Goal: Transaction & Acquisition: Purchase product/service

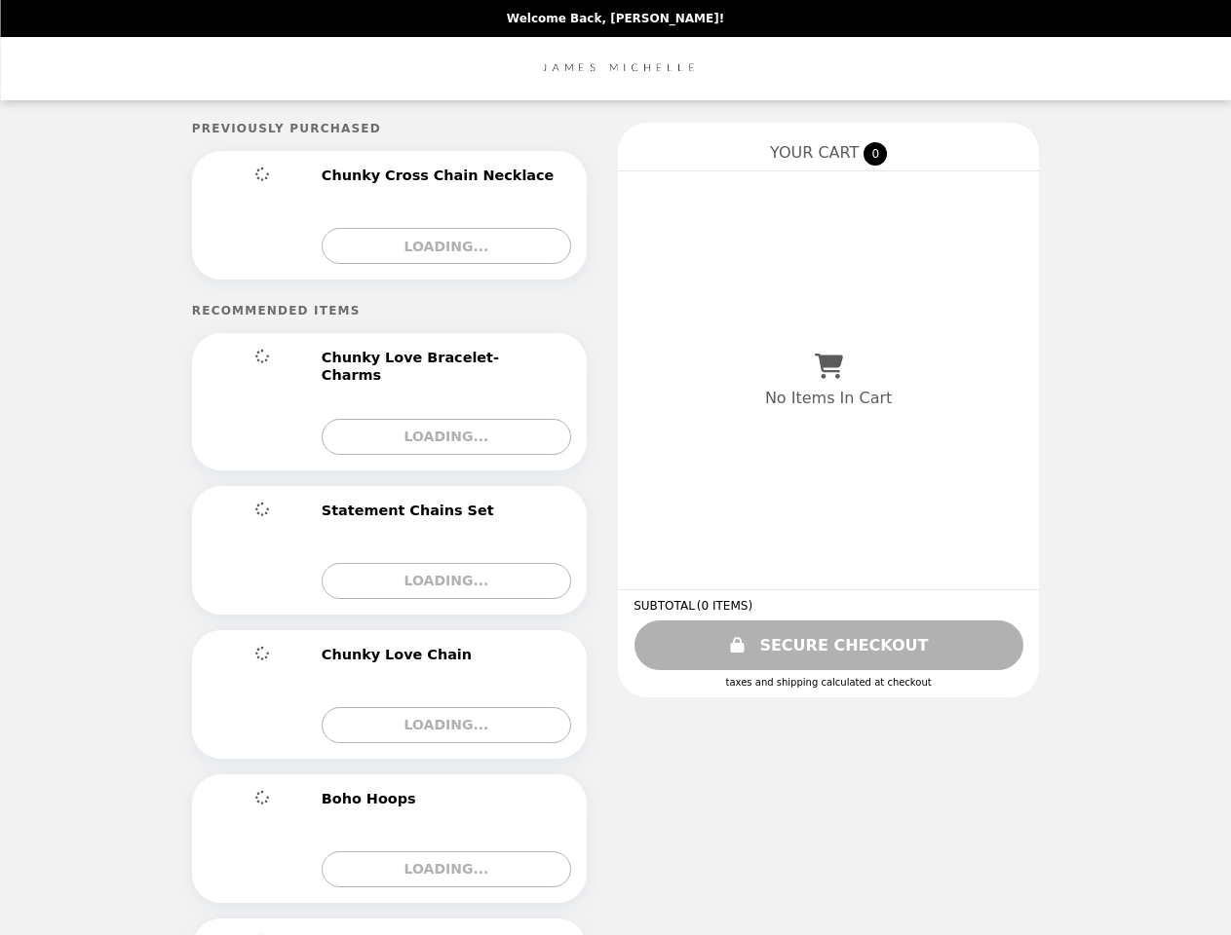
select select "**********"
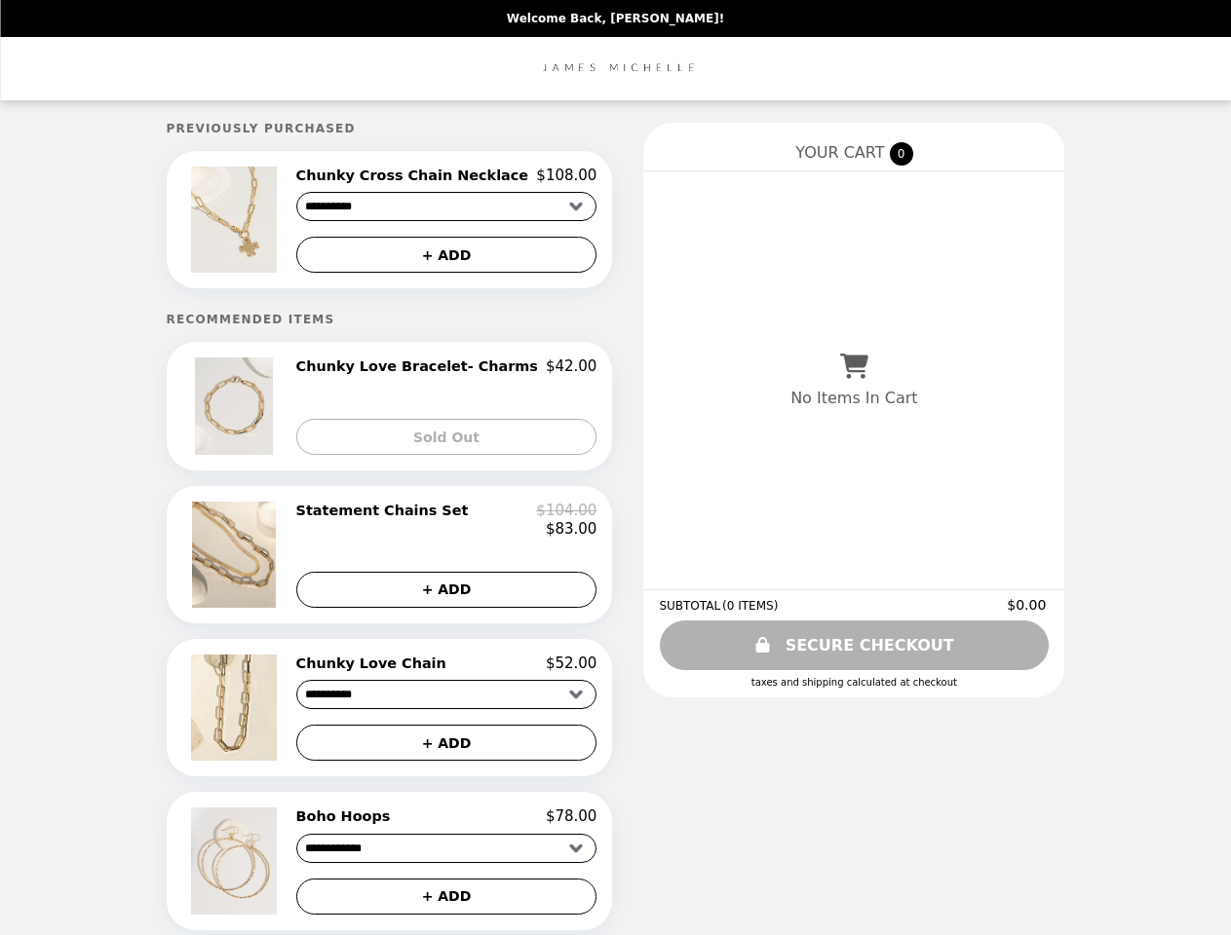
click at [266, 222] on img at bounding box center [236, 220] width 90 height 106
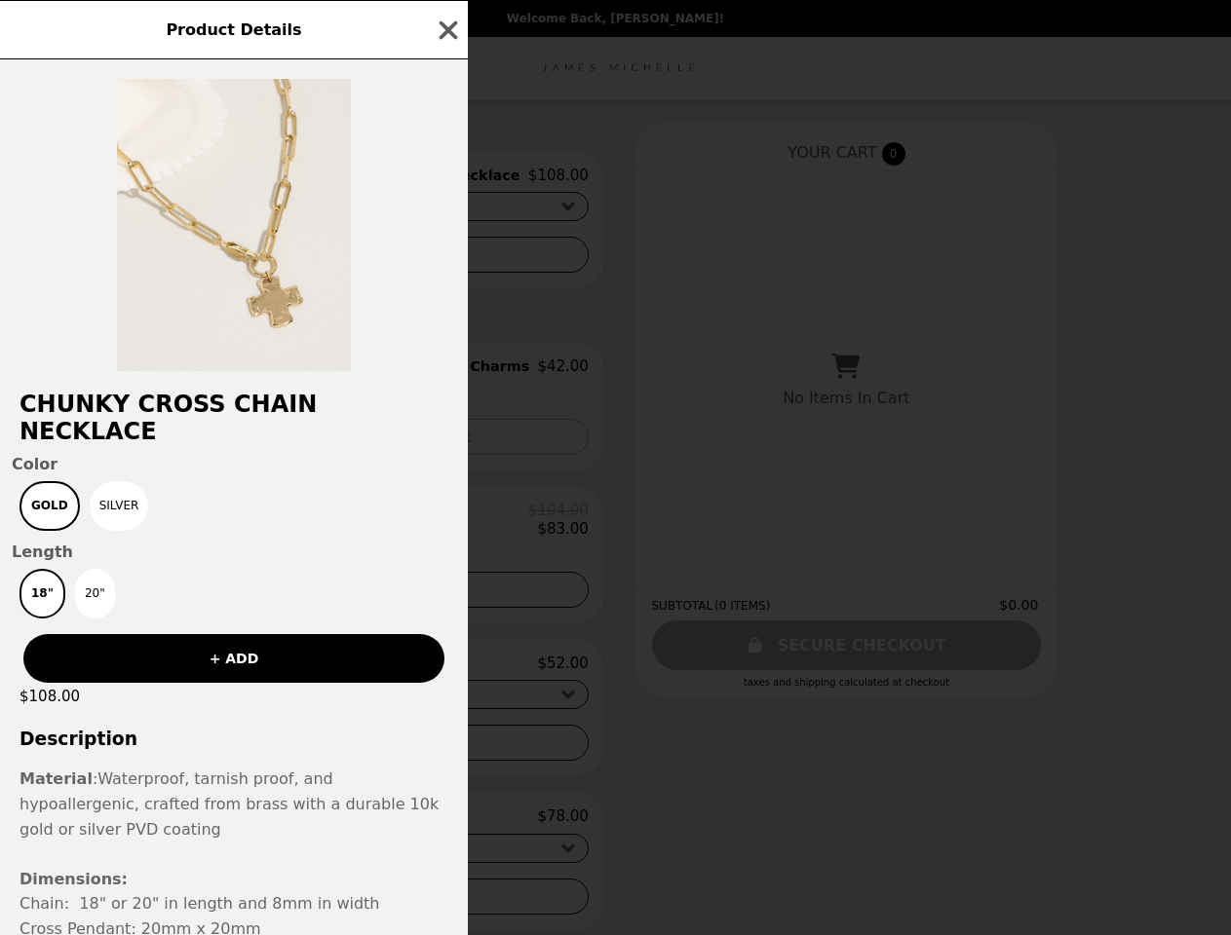
click at [446, 178] on div "Product Details Chunky Cross Chain Necklace Color Gold Silver Length 18" 20" + …" at bounding box center [615, 467] width 1231 height 935
click at [446, 258] on div at bounding box center [234, 215] width 468 height 312
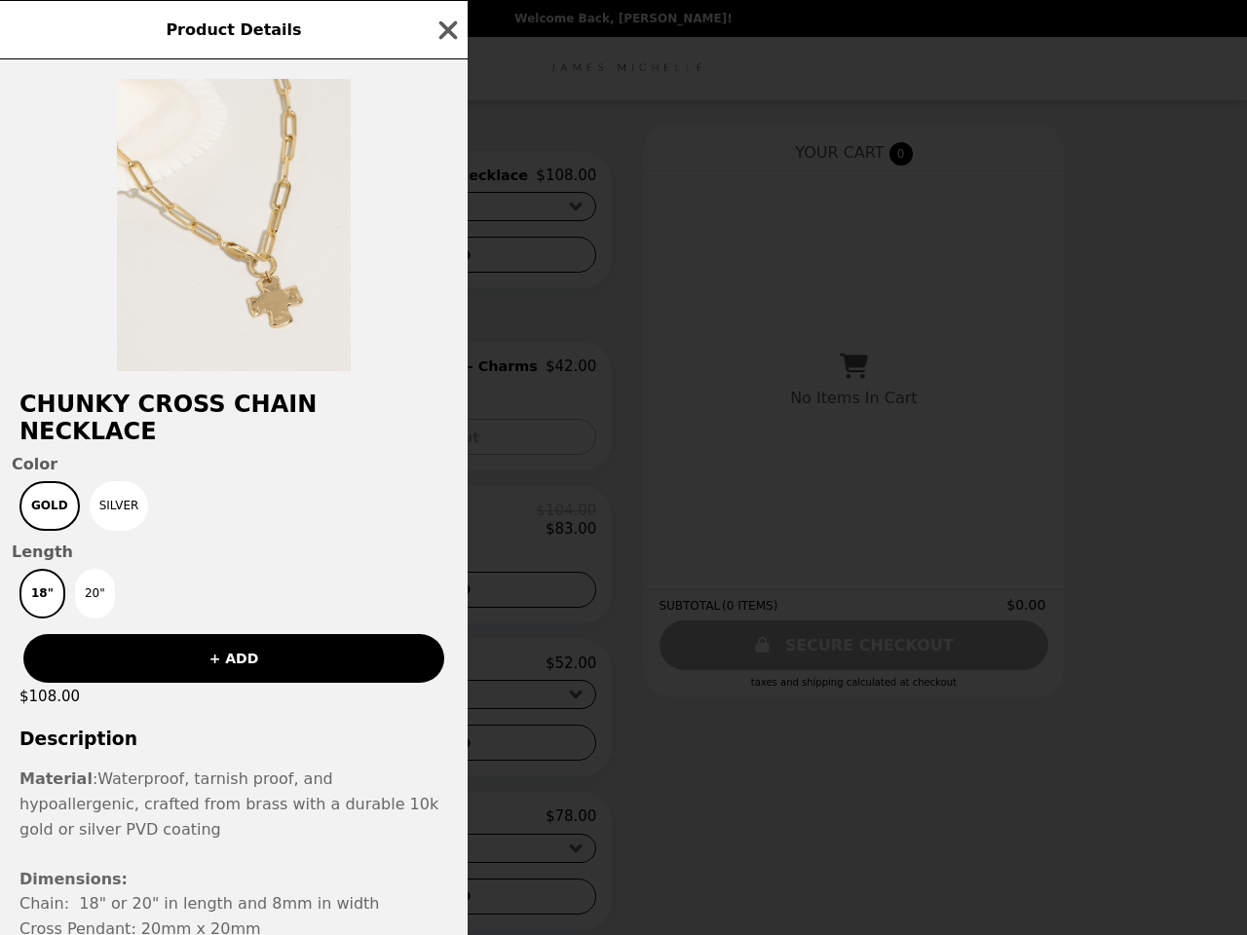
click at [266, 412] on h2 "Chunky Cross Chain Necklace" at bounding box center [234, 418] width 468 height 55
click at [446, 373] on div "Product Details Chunky Cross Chain Necklace Color Gold Silver Length 18" 20" + …" at bounding box center [623, 467] width 1247 height 935
click at [446, 455] on span "Color" at bounding box center [234, 464] width 444 height 19
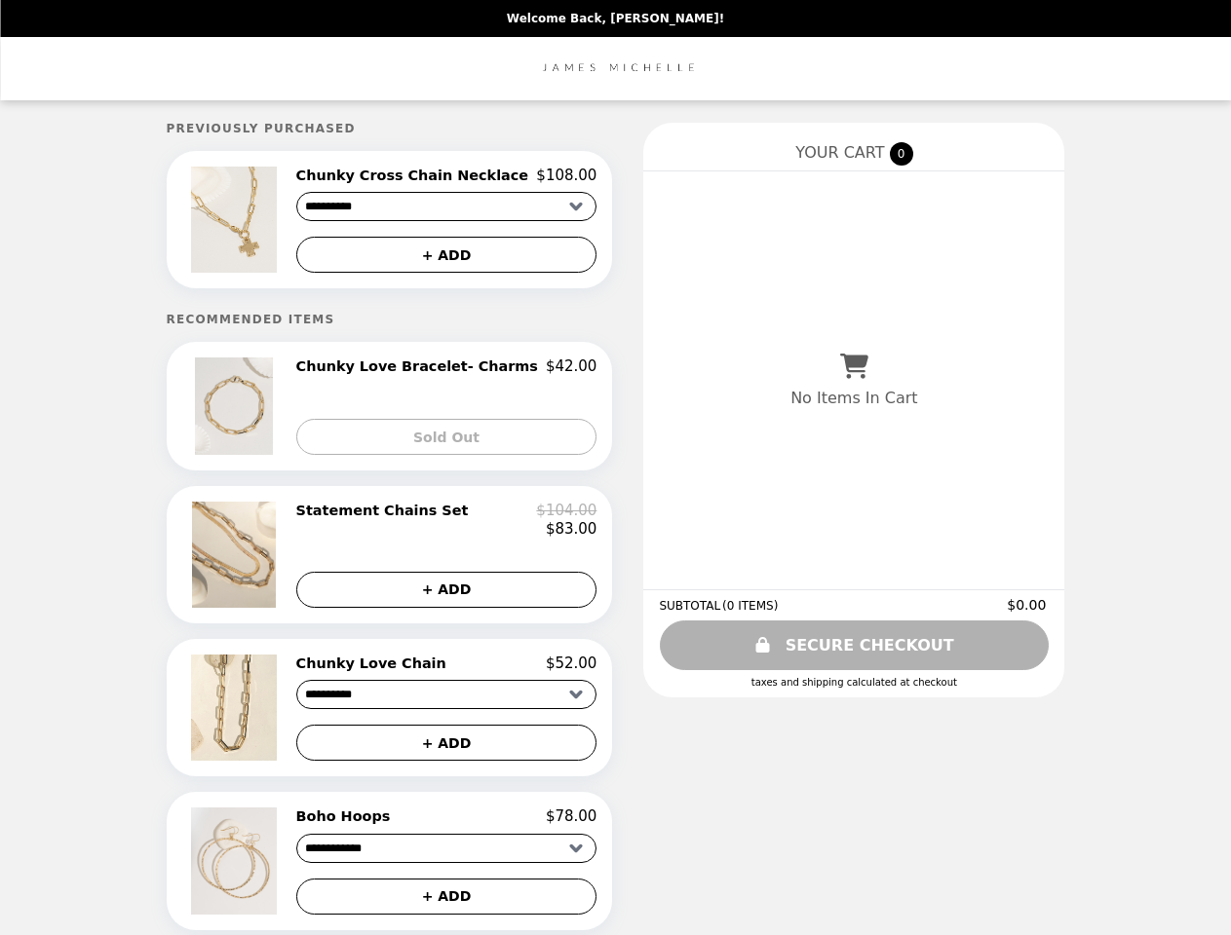
click at [266, 563] on img at bounding box center [237, 554] width 90 height 105
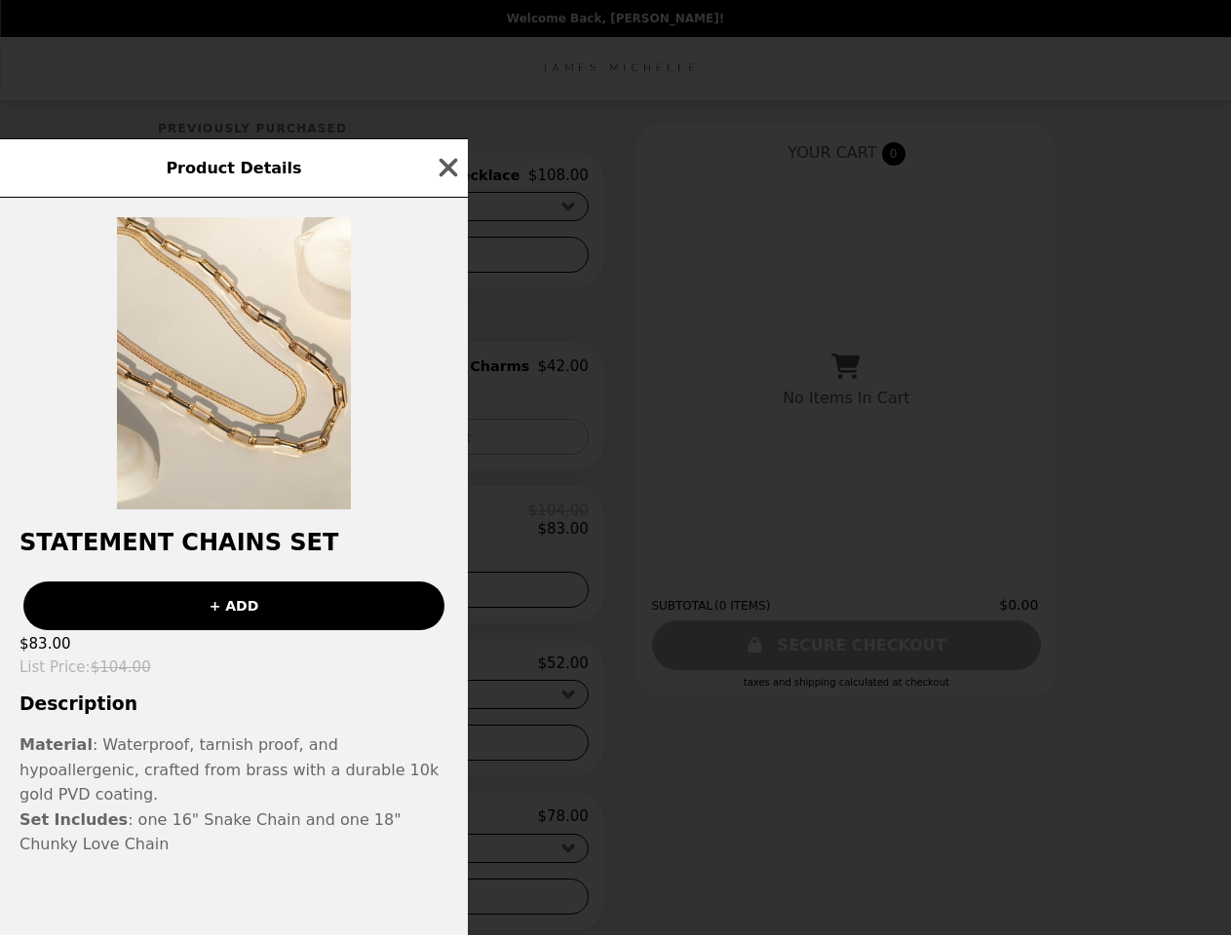
click at [446, 527] on div "Product Details Statement Chains Set + ADD $83.00 List Price : $104.00 Descript…" at bounding box center [615, 467] width 1231 height 935
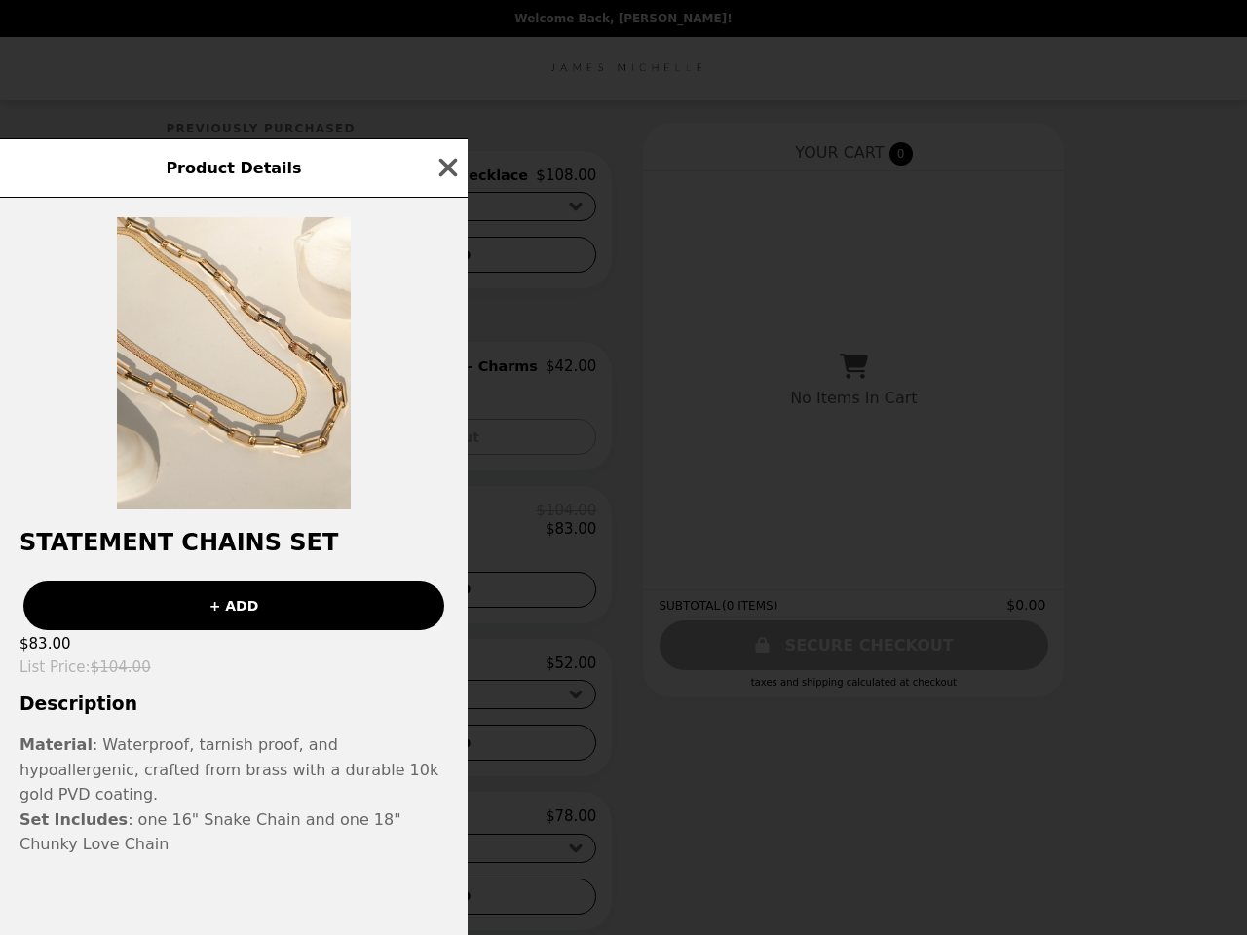
click at [446, 600] on div "+ ADD" at bounding box center [234, 598] width 468 height 64
click at [266, 714] on h3 "Description" at bounding box center [234, 704] width 468 height 20
